Goal: Transaction & Acquisition: Purchase product/service

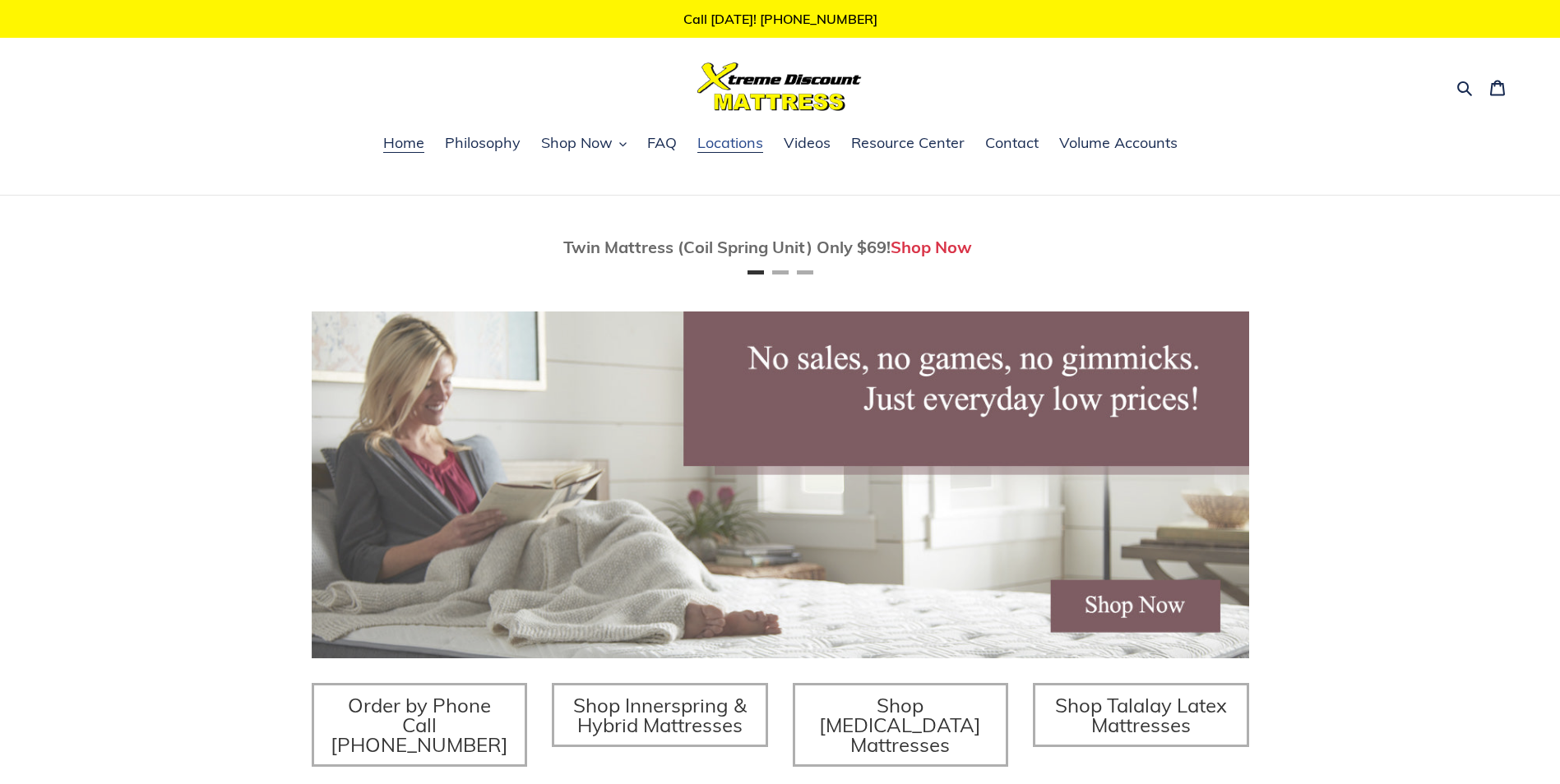
click at [735, 144] on span "Locations" at bounding box center [730, 143] width 66 height 20
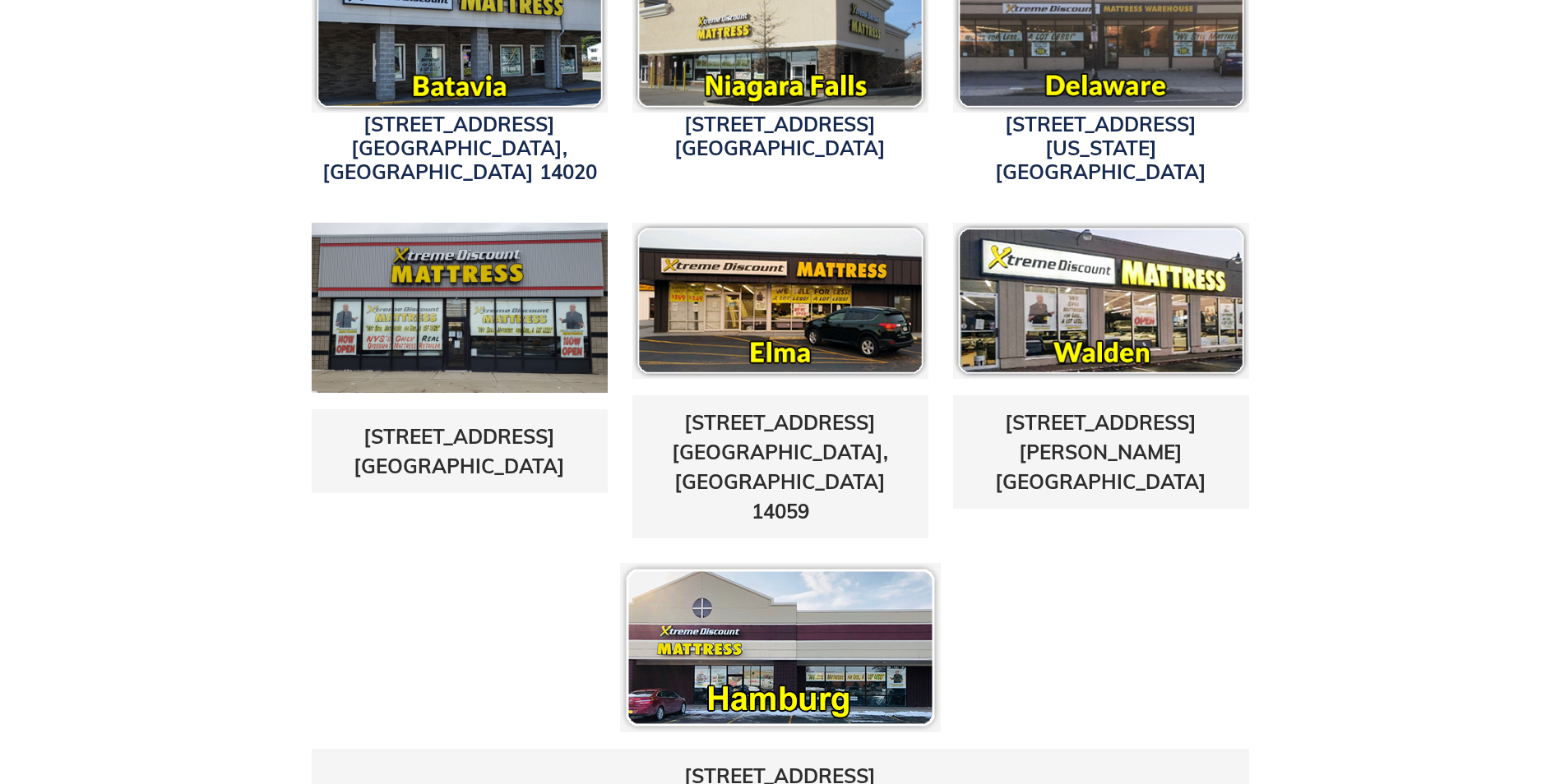
scroll to position [329, 0]
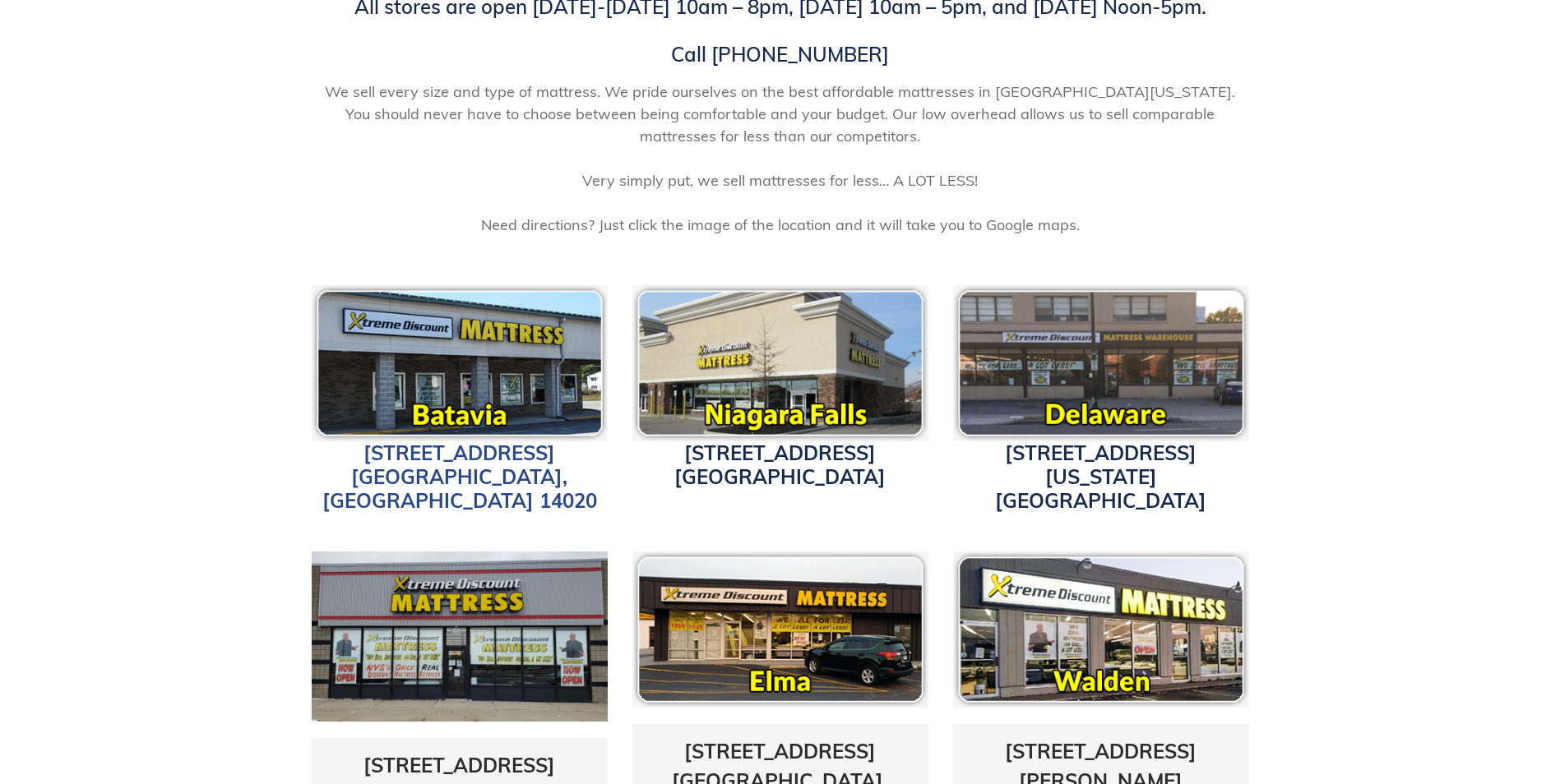
click at [461, 455] on link "4152 W. Main St. Batavia, NY 14020" at bounding box center [459, 476] width 274 height 72
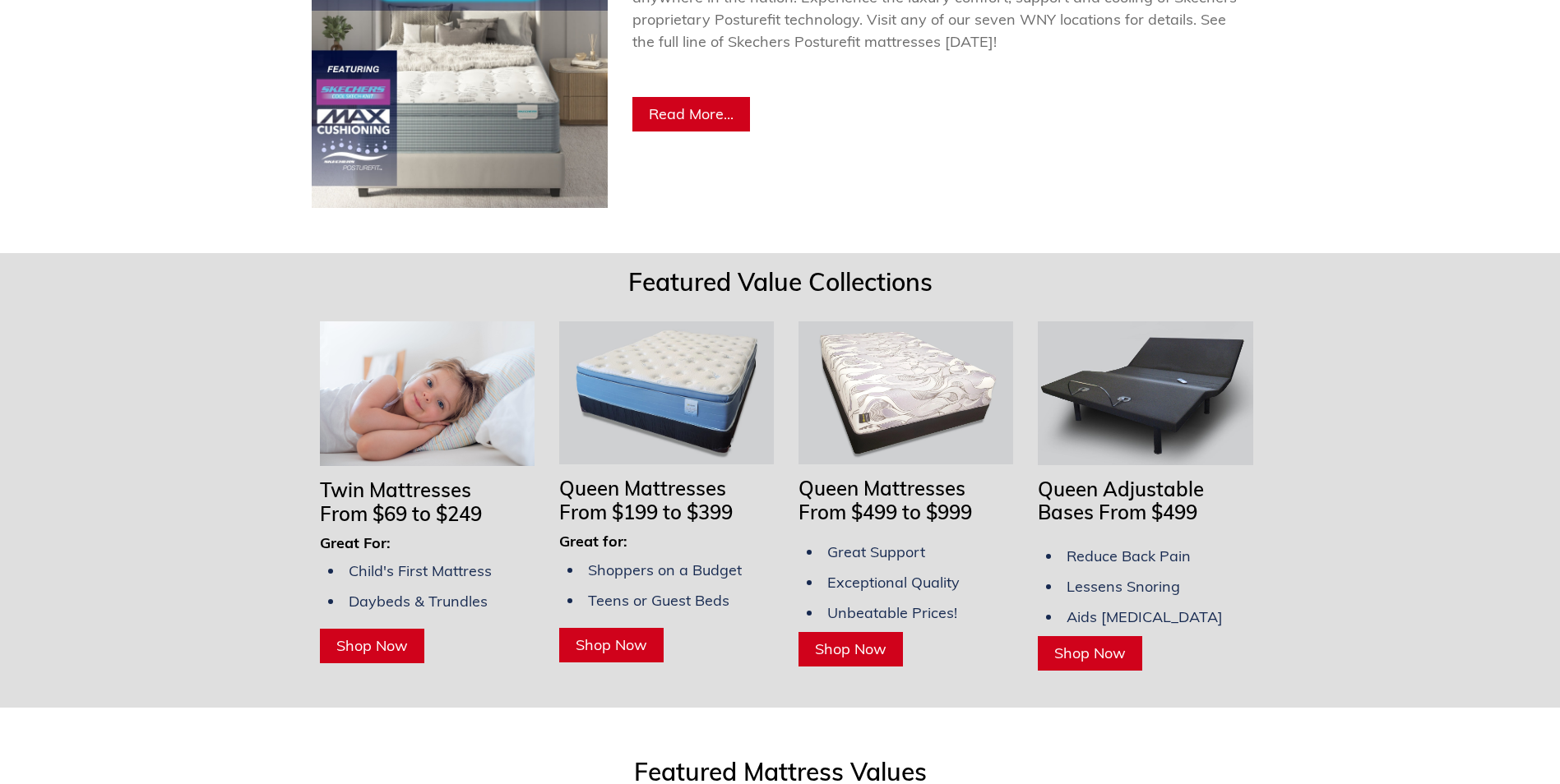
scroll to position [0, 937]
click at [385, 636] on span "Shop Now" at bounding box center [372, 645] width 71 height 19
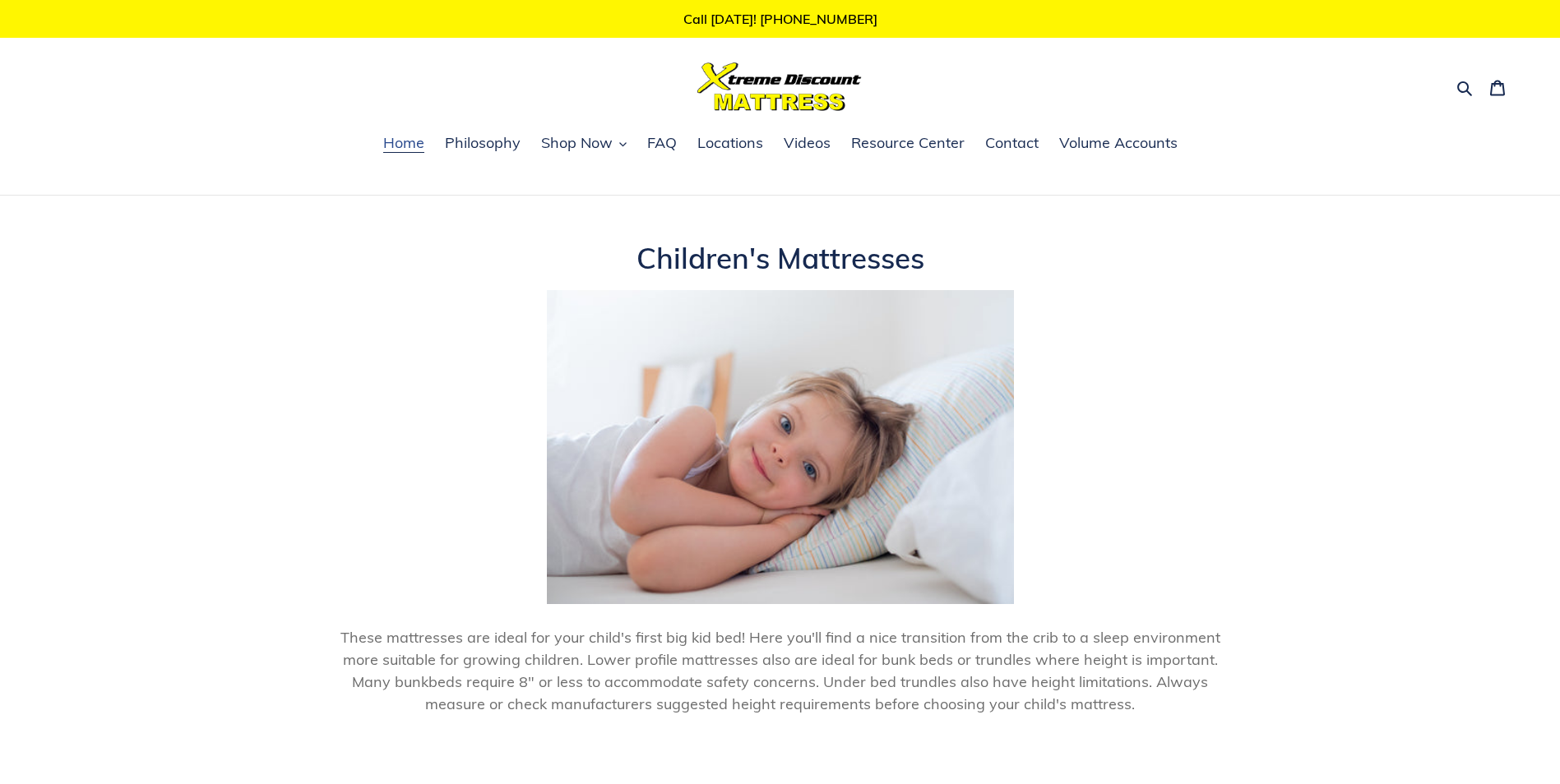
click at [400, 143] on span "Home" at bounding box center [404, 143] width 41 height 20
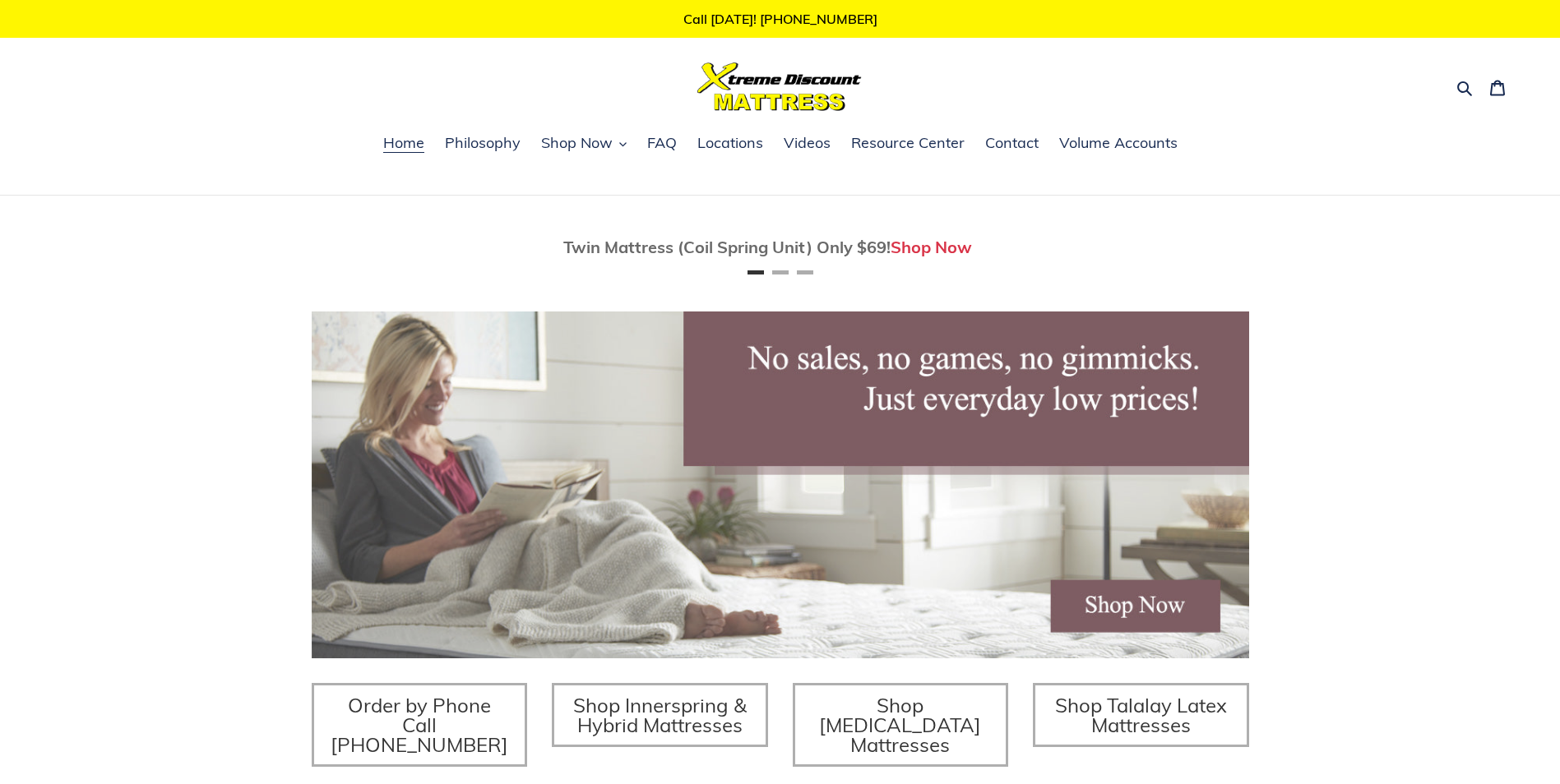
scroll to position [575, 0]
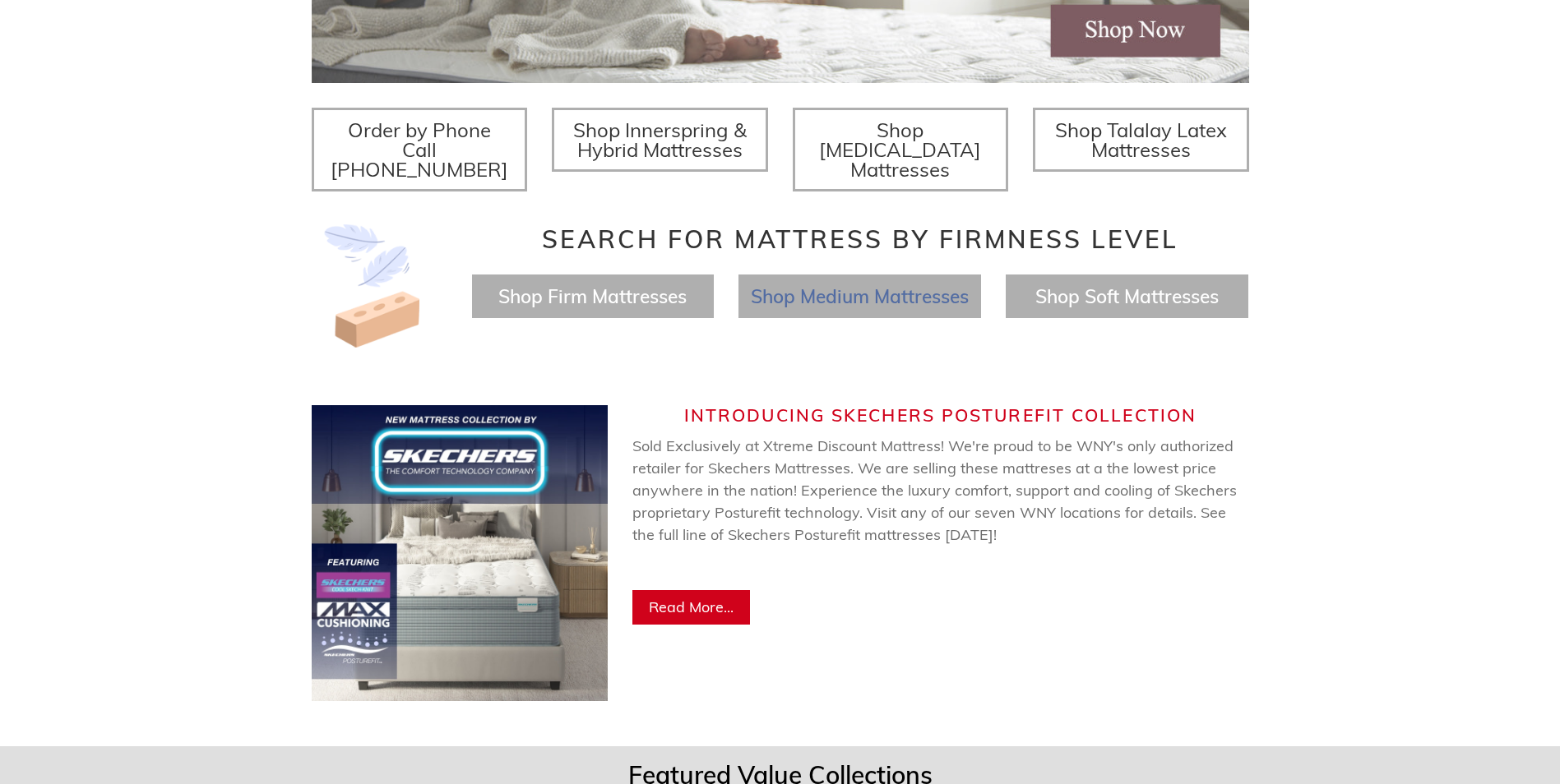
click at [758, 284] on span "Shop Medium Mattresses" at bounding box center [860, 296] width 218 height 24
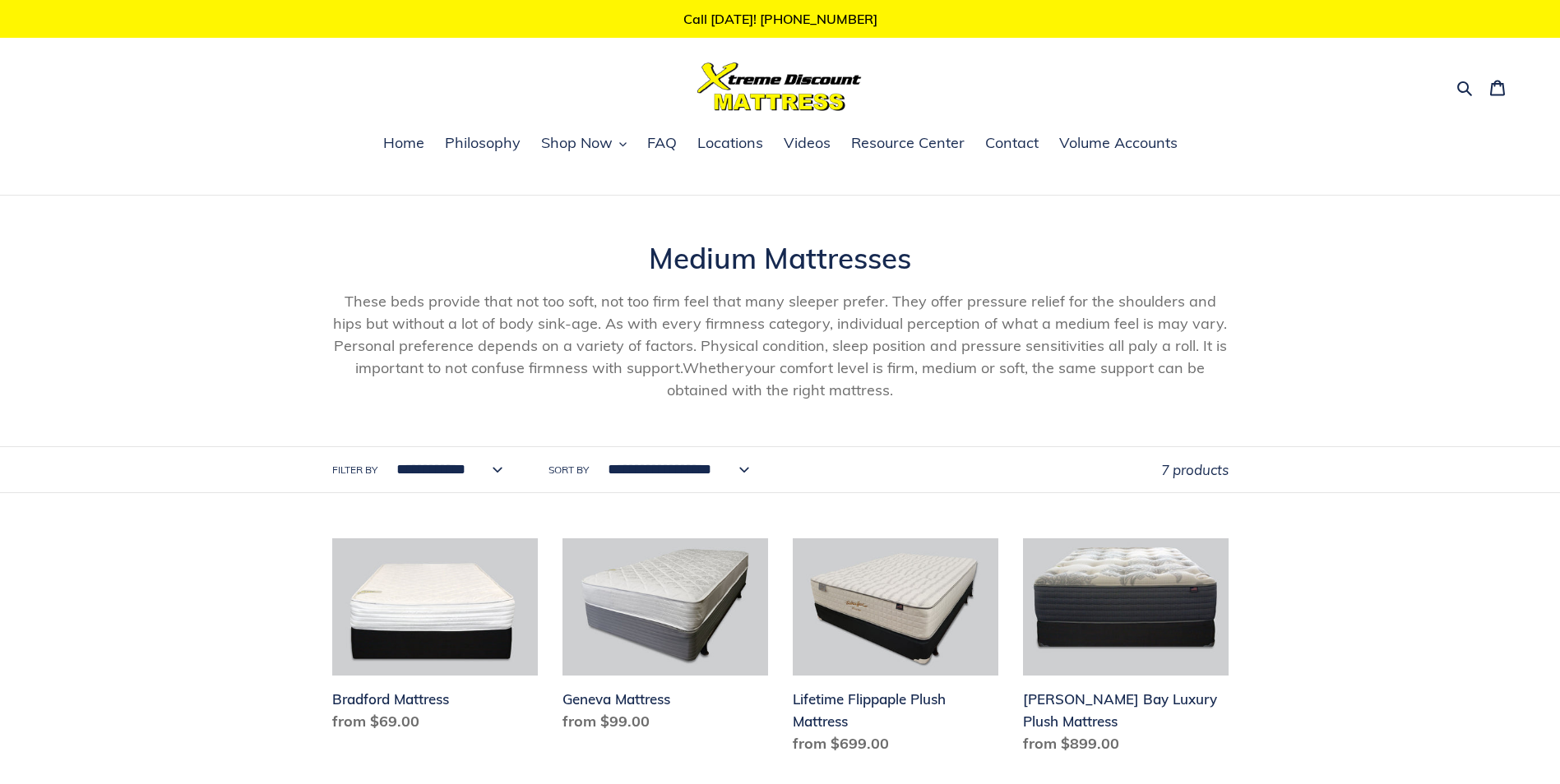
scroll to position [246, 0]
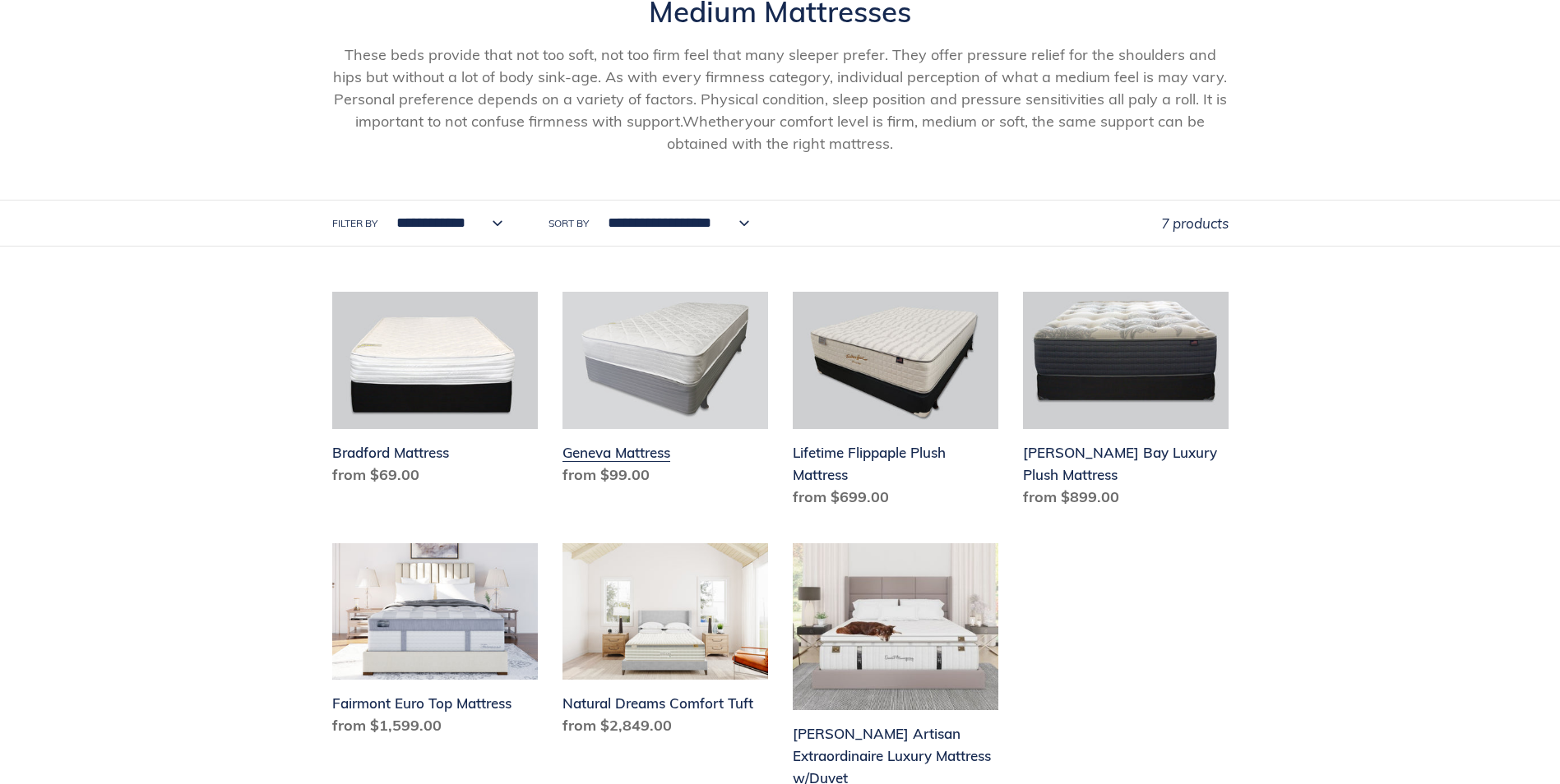
click at [680, 413] on link "Geneva Mattress" at bounding box center [665, 392] width 205 height 201
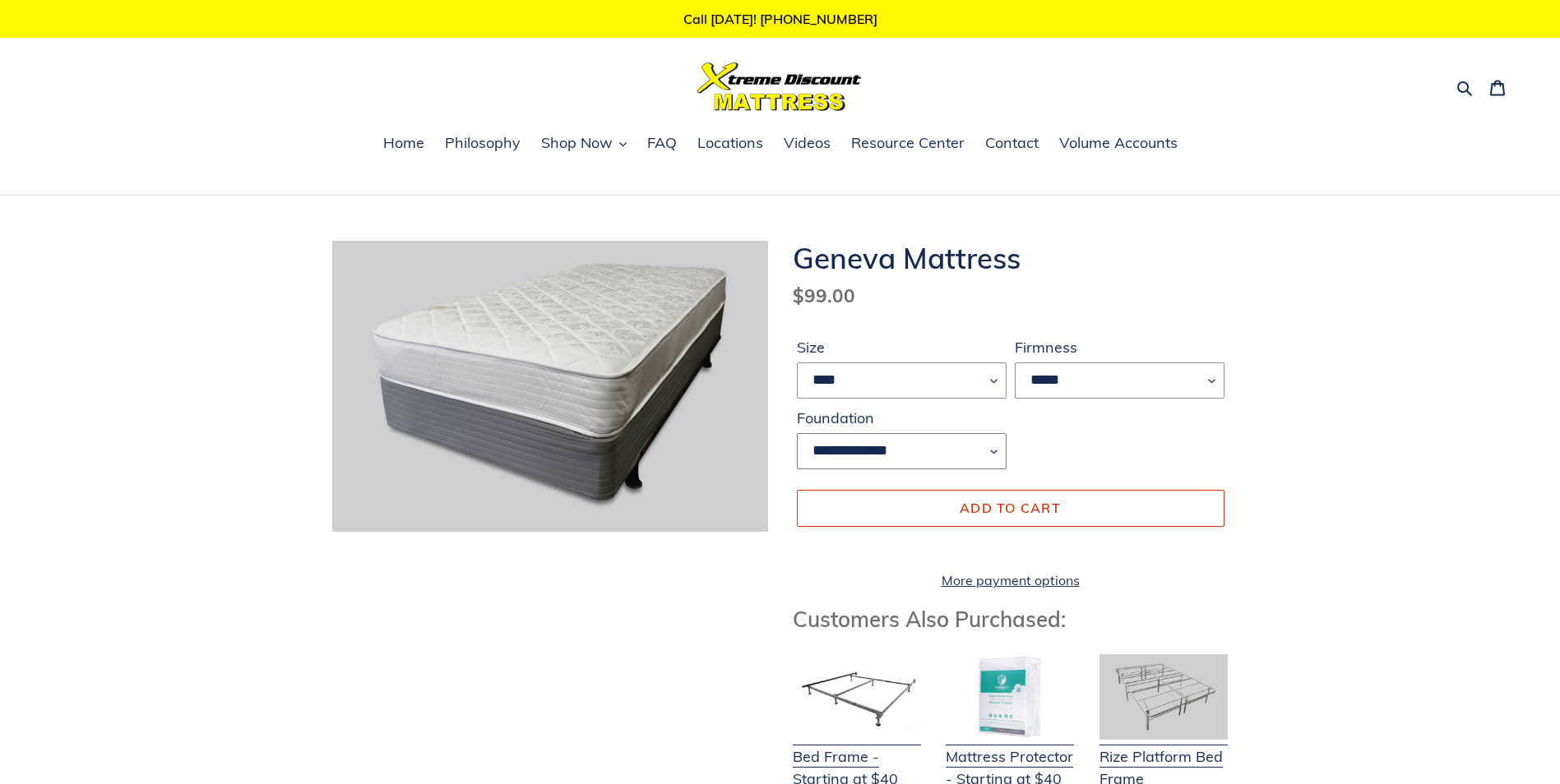
click at [932, 446] on select "**********" at bounding box center [902, 451] width 210 height 36
select select "**********"
click at [797, 433] on select "**********" at bounding box center [902, 451] width 210 height 36
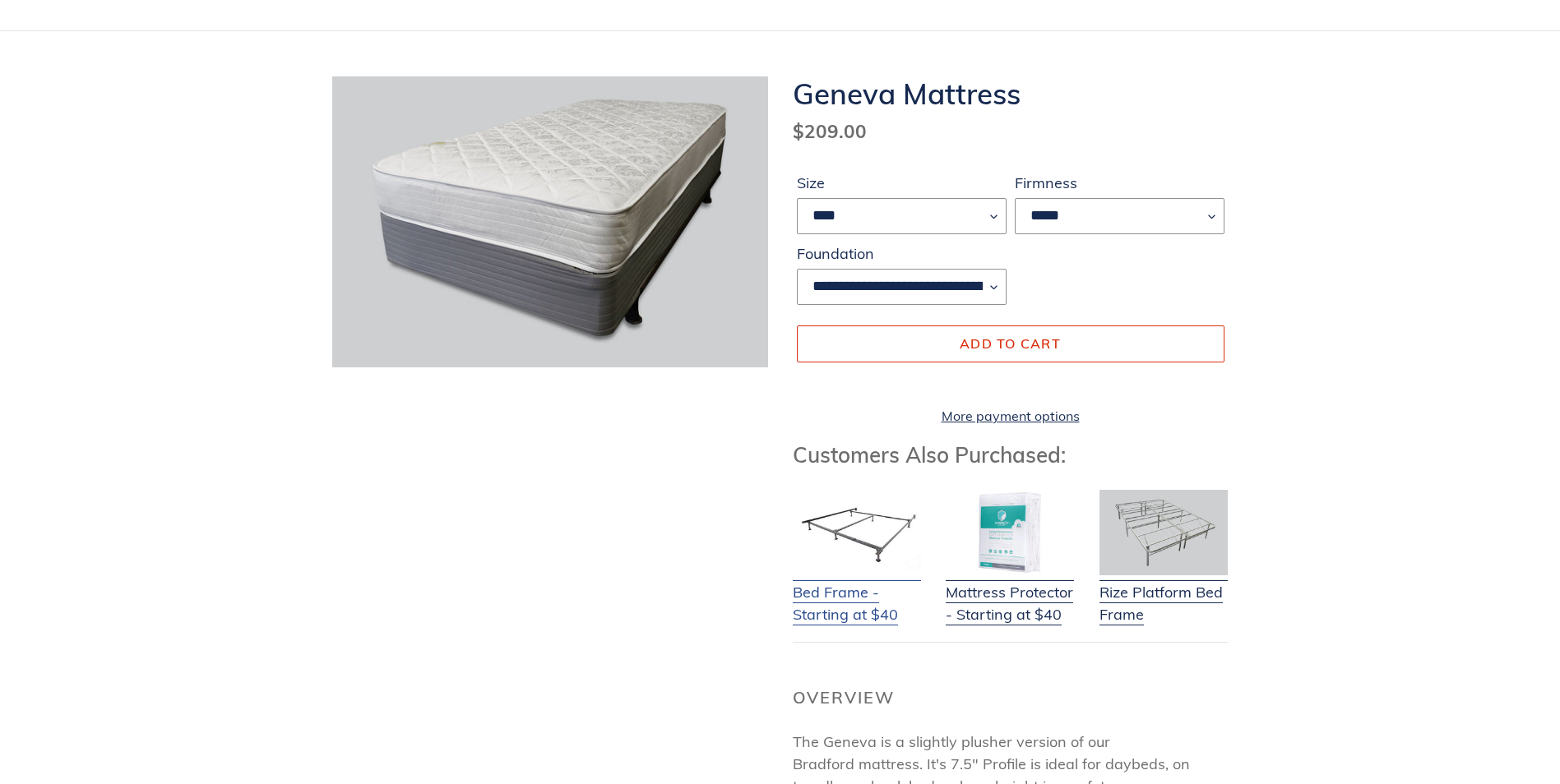
click at [850, 606] on link "Bed Frame - Starting at $40" at bounding box center [857, 593] width 129 height 65
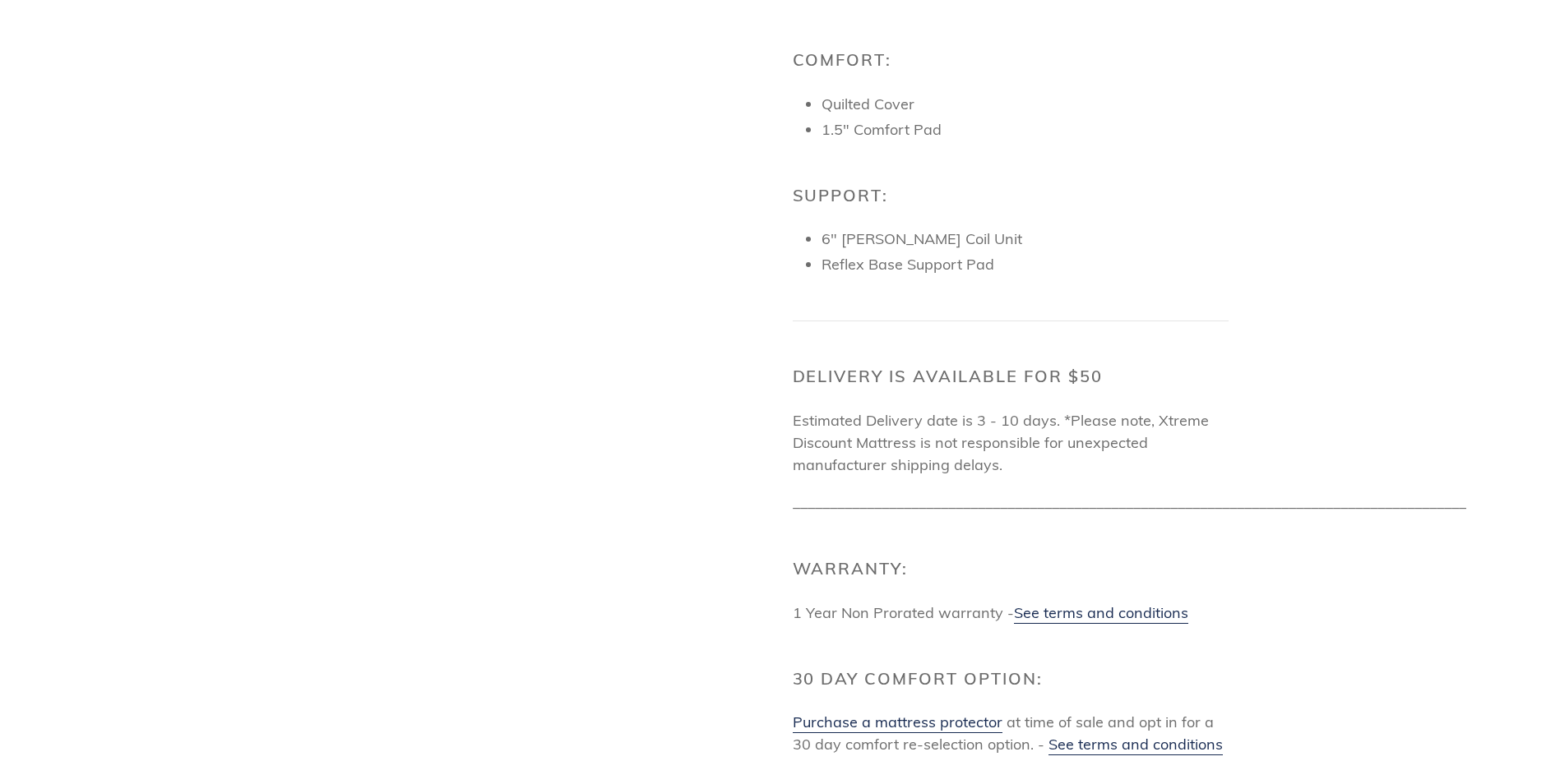
scroll to position [0, 0]
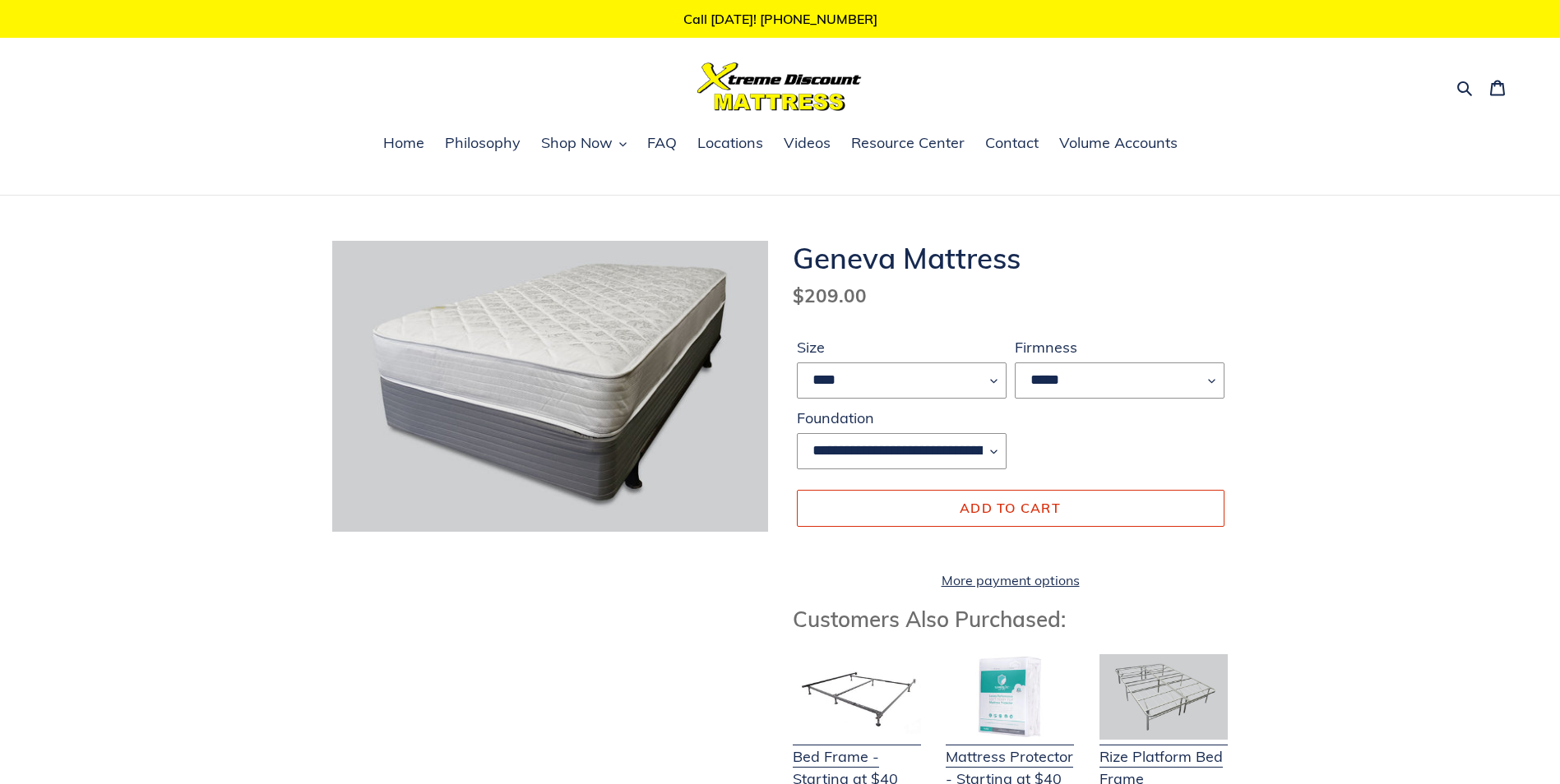
drag, startPoint x: 255, startPoint y: 486, endPoint x: 363, endPoint y: 11, distance: 487.1
